Goal: Task Accomplishment & Management: Use online tool/utility

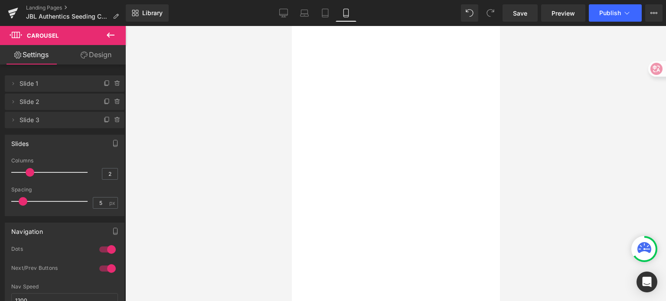
click at [516, 3] on div "Library Mobile Desktop Laptop Tablet Mobile Save Preview Publish Scheduled View…" at bounding box center [396, 13] width 540 height 26
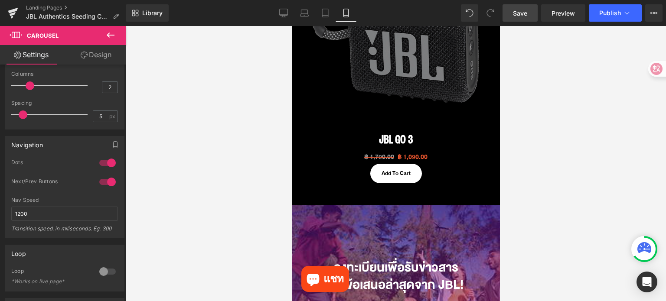
click at [518, 9] on span "Save" at bounding box center [520, 13] width 14 height 9
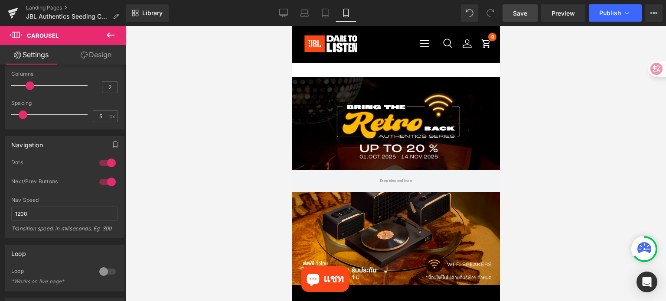
click at [520, 15] on span "Save" at bounding box center [520, 13] width 14 height 9
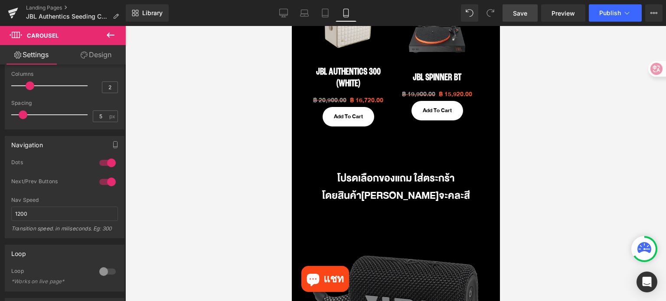
scroll to position [737, 0]
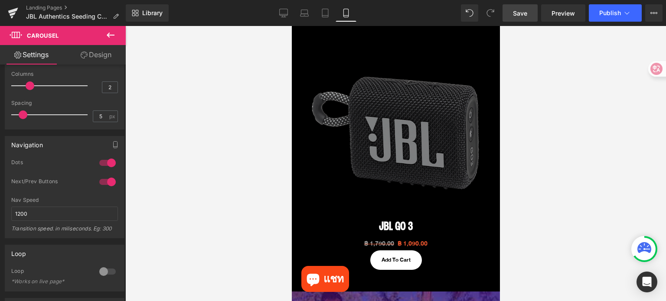
click at [510, 11] on link "Save" at bounding box center [520, 12] width 35 height 17
click at [290, 13] on link "Desktop" at bounding box center [283, 12] width 21 height 17
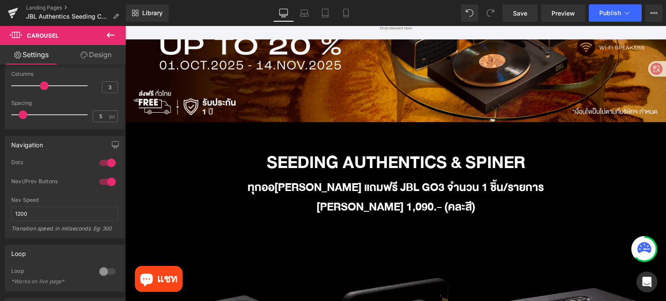
scroll to position [40, 0]
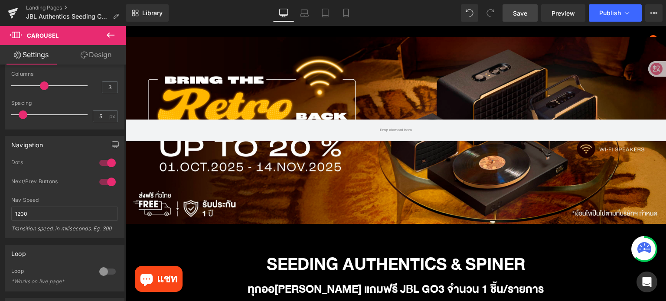
click at [517, 13] on span "Save" at bounding box center [520, 13] width 14 height 9
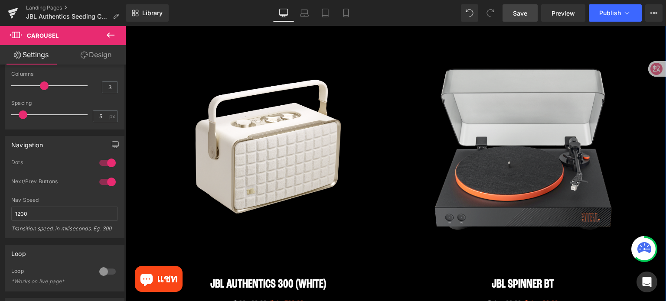
scroll to position [691, 0]
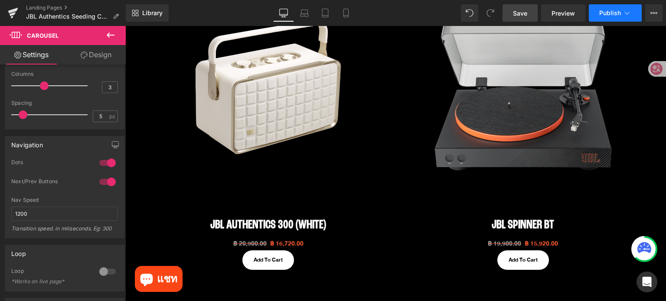
click at [608, 15] on span "Publish" at bounding box center [610, 13] width 22 height 7
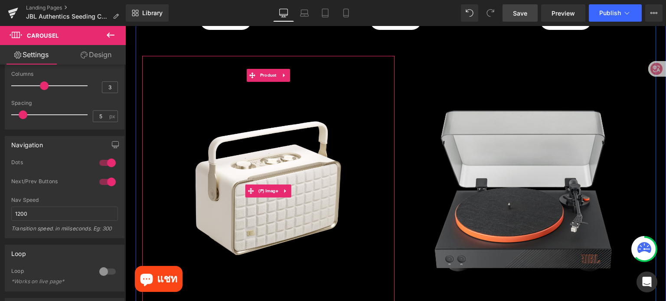
scroll to position [474, 0]
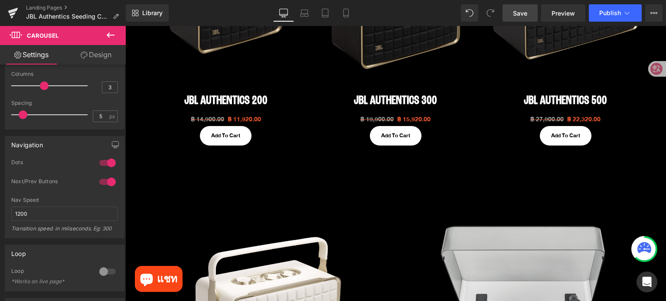
click at [524, 10] on span "Save" at bounding box center [520, 13] width 14 height 9
